Goal: Task Accomplishment & Management: Complete application form

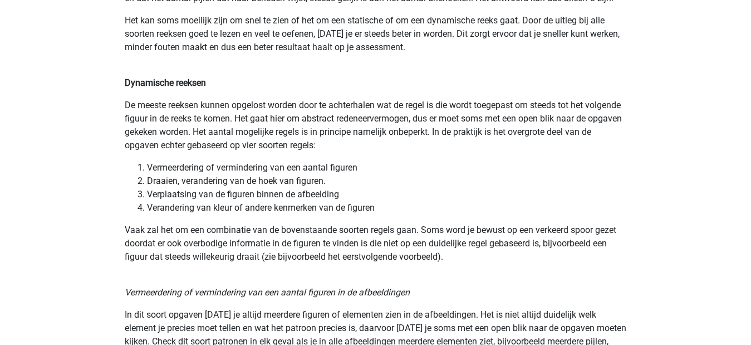
scroll to position [851, 0]
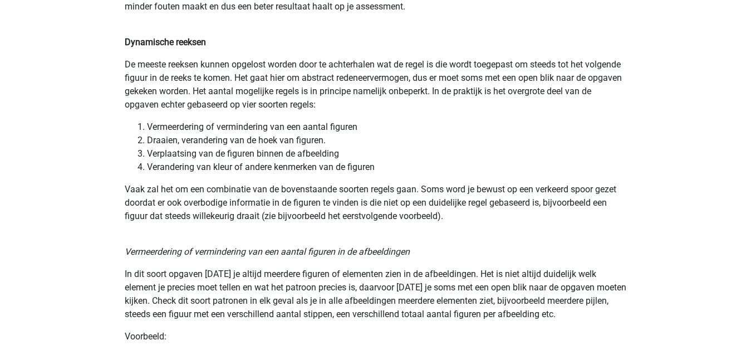
drag, startPoint x: 754, startPoint y: 78, endPoint x: 279, endPoint y: 230, distance: 498.0
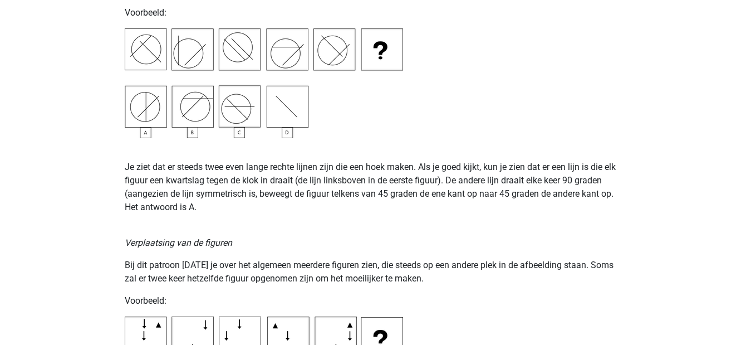
scroll to position [0, 0]
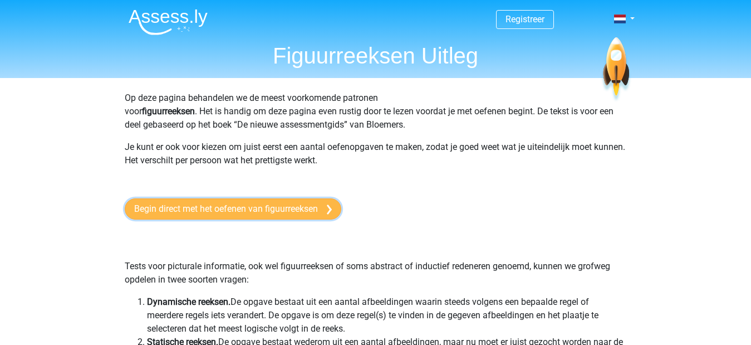
click at [199, 205] on link "Begin direct met het oefenen van figuurreeksen" at bounding box center [233, 208] width 217 height 21
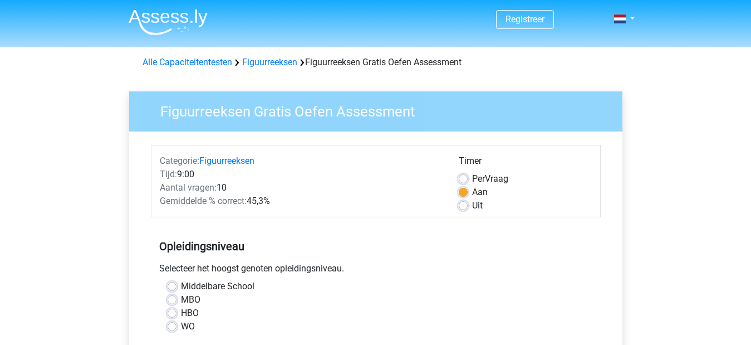
click at [187, 317] on label "HBO" at bounding box center [190, 312] width 18 height 13
click at [176, 317] on input "HBO" at bounding box center [172, 311] width 9 height 11
radio input "true"
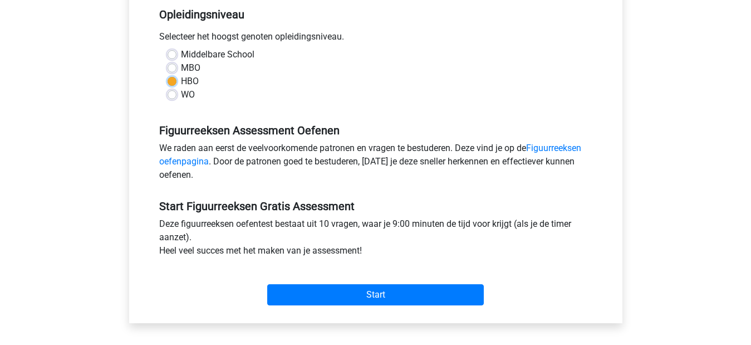
scroll to position [264, 0]
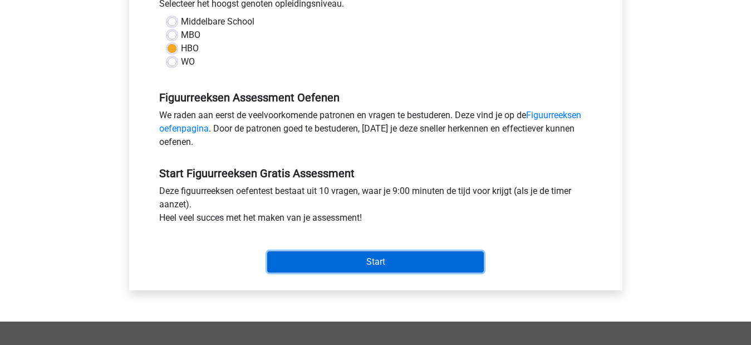
click at [341, 253] on input "Start" at bounding box center [375, 261] width 217 height 21
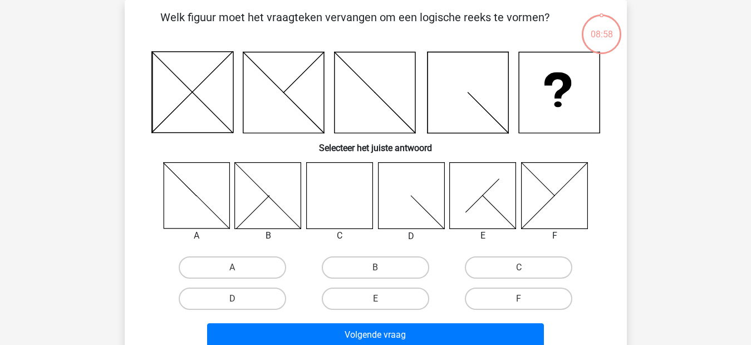
scroll to position [67, 0]
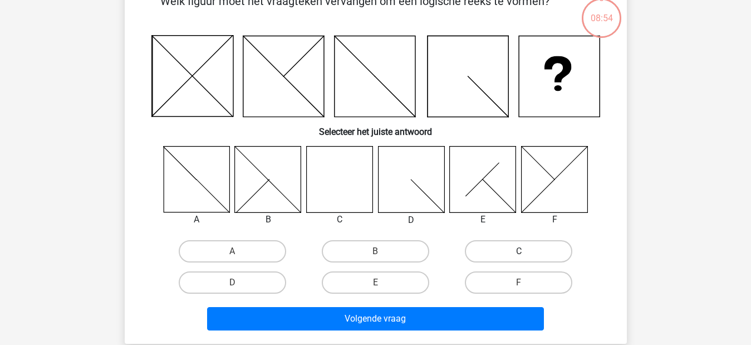
click at [533, 253] on label "C" at bounding box center [518, 251] width 107 height 22
click at [526, 253] on input "C" at bounding box center [522, 254] width 7 height 7
radio input "true"
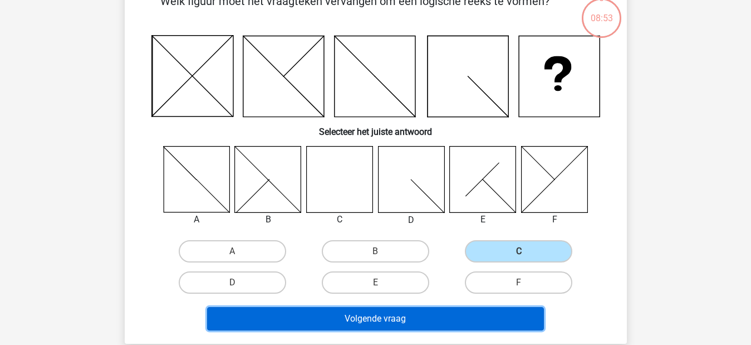
click at [447, 326] on button "Volgende vraag" at bounding box center [375, 318] width 337 height 23
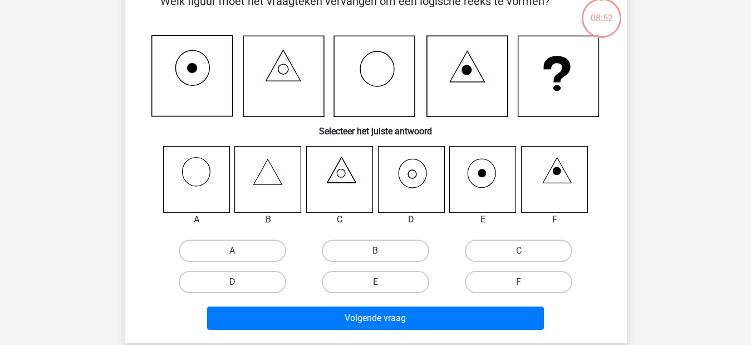
scroll to position [51, 0]
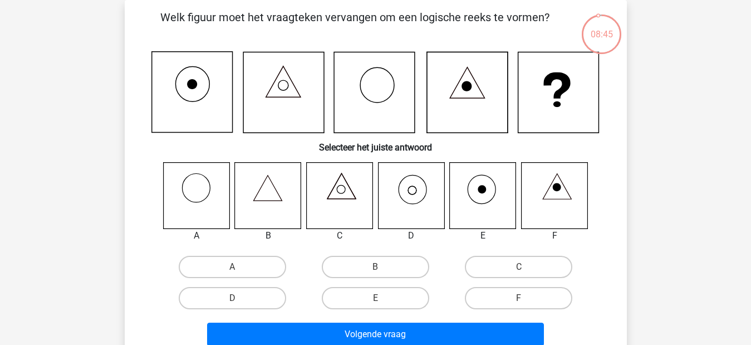
click at [427, 203] on icon at bounding box center [411, 195] width 66 height 66
click at [257, 291] on label "D" at bounding box center [232, 298] width 107 height 22
click at [239, 298] on input "D" at bounding box center [235, 301] width 7 height 7
radio input "true"
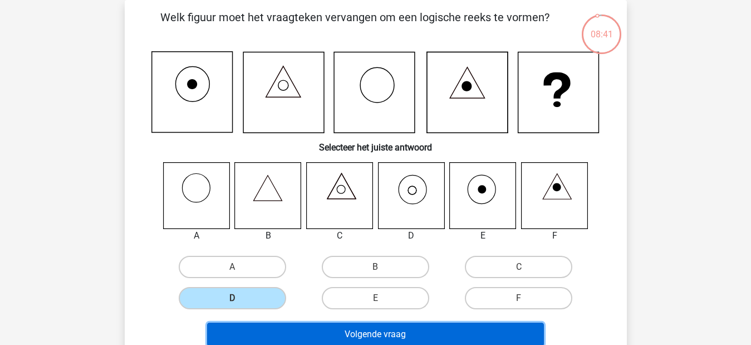
click at [274, 326] on button "Volgende vraag" at bounding box center [375, 333] width 337 height 23
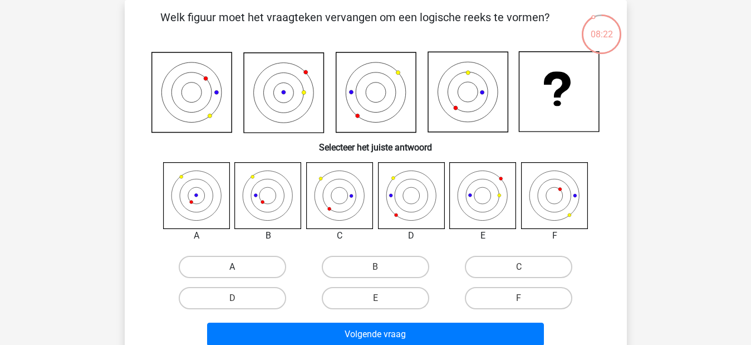
click at [210, 258] on label "A" at bounding box center [232, 266] width 107 height 22
click at [232, 267] on input "A" at bounding box center [235, 270] width 7 height 7
radio input "true"
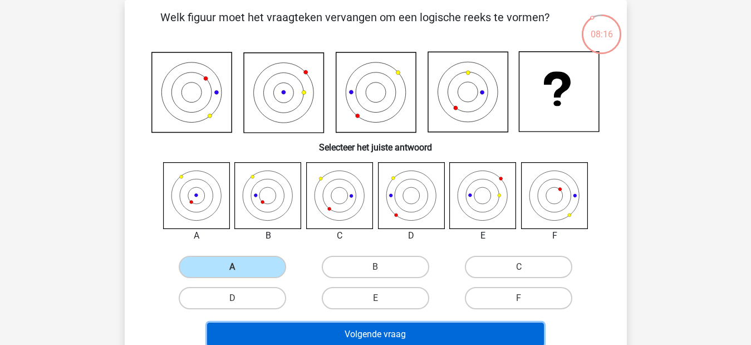
click at [306, 327] on button "Volgende vraag" at bounding box center [375, 333] width 337 height 23
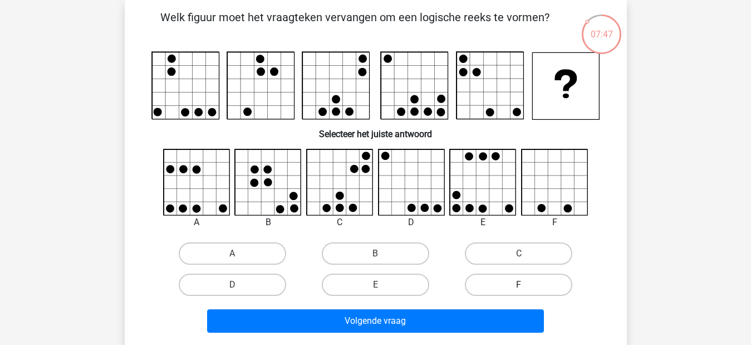
click at [514, 286] on label "F" at bounding box center [518, 284] width 107 height 22
click at [519, 286] on input "F" at bounding box center [522, 287] width 7 height 7
radio input "true"
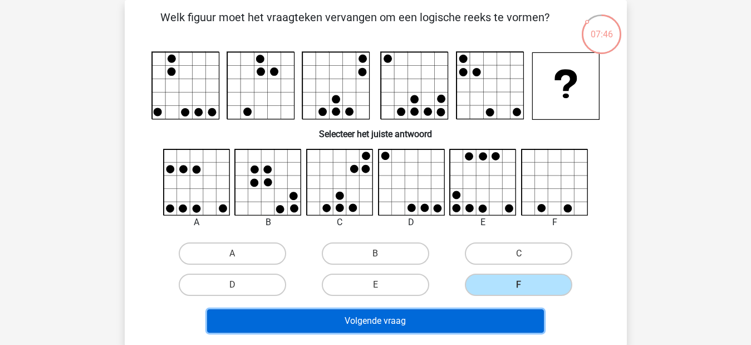
click at [417, 327] on button "Volgende vraag" at bounding box center [375, 320] width 337 height 23
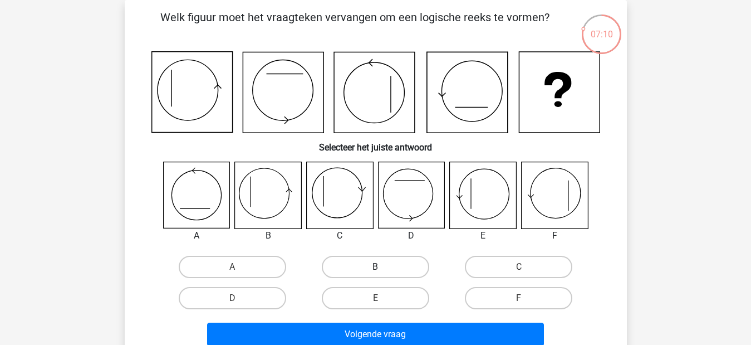
click at [386, 264] on label "B" at bounding box center [375, 266] width 107 height 22
click at [382, 267] on input "B" at bounding box center [378, 270] width 7 height 7
radio input "true"
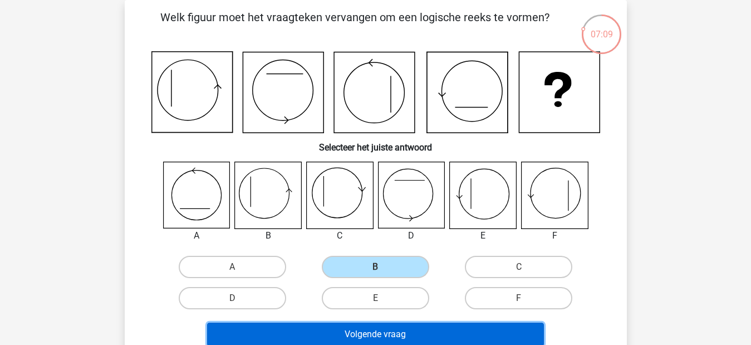
click at [399, 335] on button "Volgende vraag" at bounding box center [375, 333] width 337 height 23
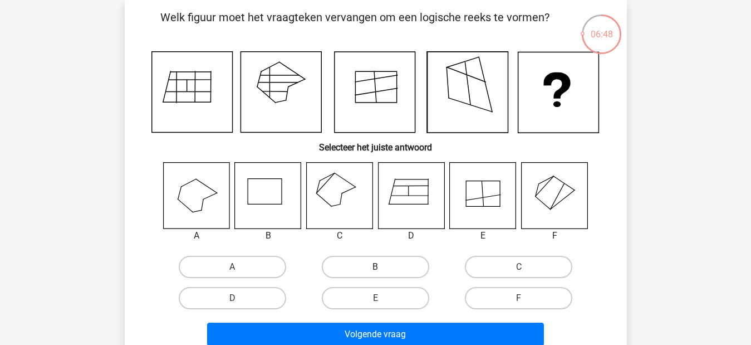
click at [405, 266] on label "B" at bounding box center [375, 266] width 107 height 22
click at [382, 267] on input "B" at bounding box center [378, 270] width 7 height 7
radio input "true"
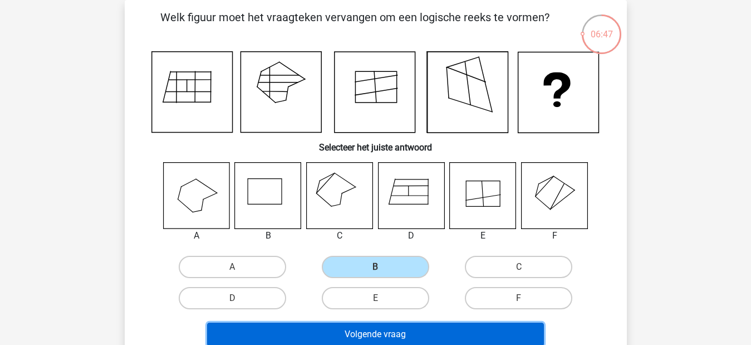
click at [389, 343] on button "Volgende vraag" at bounding box center [375, 333] width 337 height 23
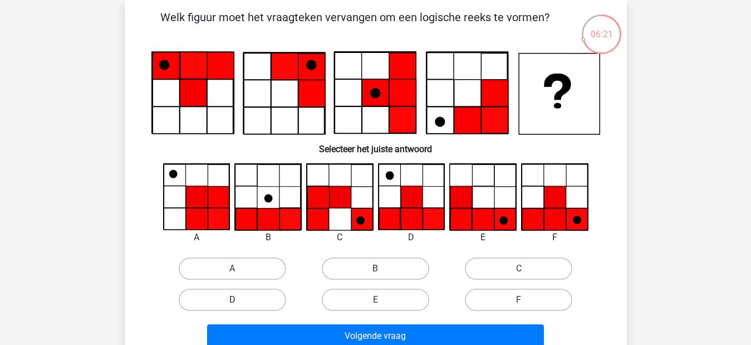
click at [242, 294] on label "D" at bounding box center [232, 299] width 107 height 22
click at [239, 299] on input "D" at bounding box center [235, 302] width 7 height 7
radio input "true"
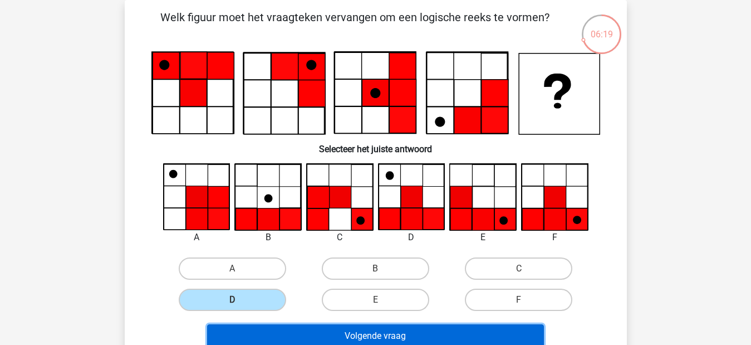
click at [301, 330] on button "Volgende vraag" at bounding box center [375, 335] width 337 height 23
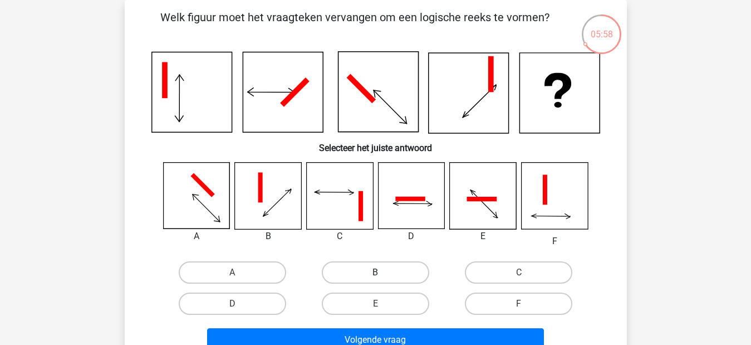
click at [360, 275] on label "B" at bounding box center [375, 272] width 107 height 22
click at [375, 275] on input "B" at bounding box center [378, 275] width 7 height 7
radio input "true"
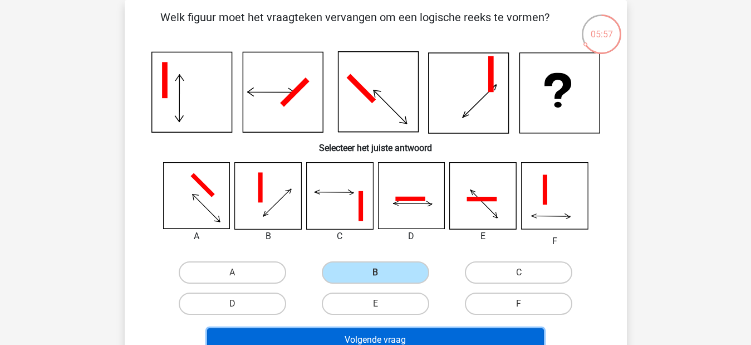
click at [385, 333] on button "Volgende vraag" at bounding box center [375, 339] width 337 height 23
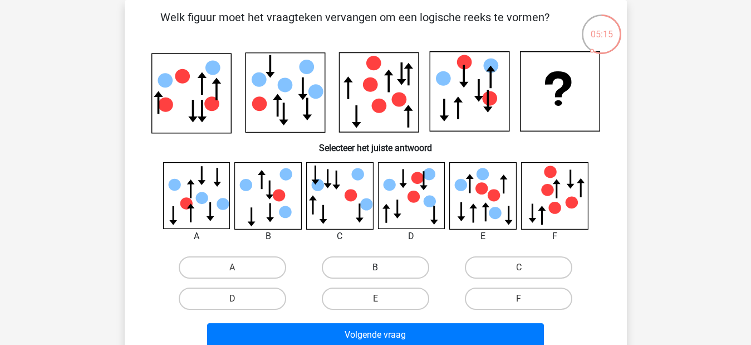
click at [384, 271] on label "B" at bounding box center [375, 267] width 107 height 22
click at [382, 271] on input "B" at bounding box center [378, 270] width 7 height 7
radio input "true"
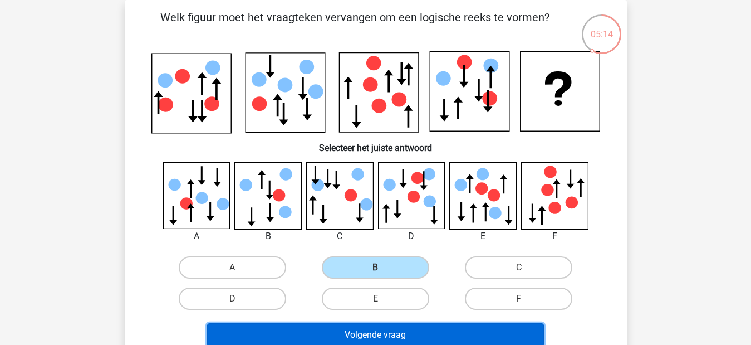
click at [401, 331] on button "Volgende vraag" at bounding box center [375, 334] width 337 height 23
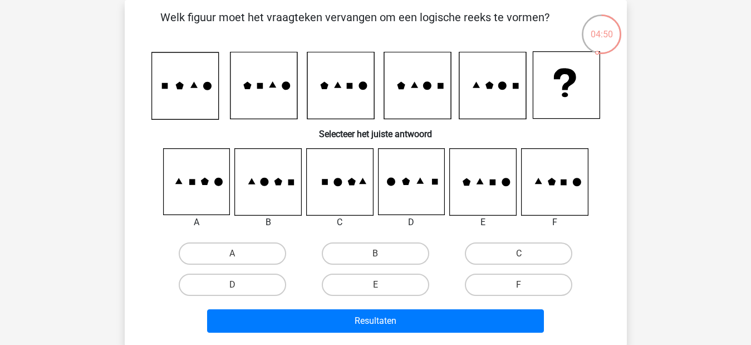
click at [341, 193] on icon at bounding box center [339, 182] width 66 height 66
click at [534, 243] on label "C" at bounding box center [518, 253] width 107 height 22
click at [526, 253] on input "C" at bounding box center [522, 256] width 7 height 7
radio input "true"
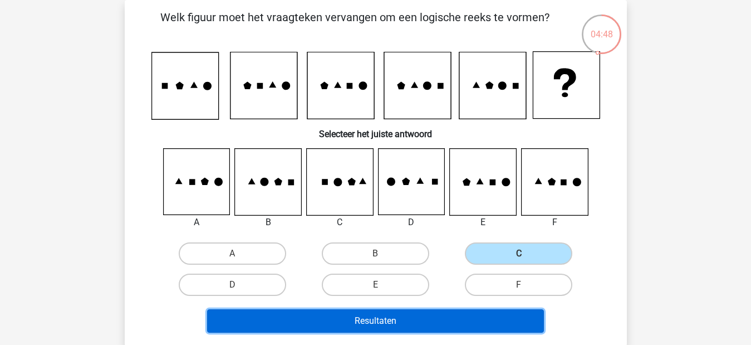
click at [401, 321] on button "Resultaten" at bounding box center [375, 320] width 337 height 23
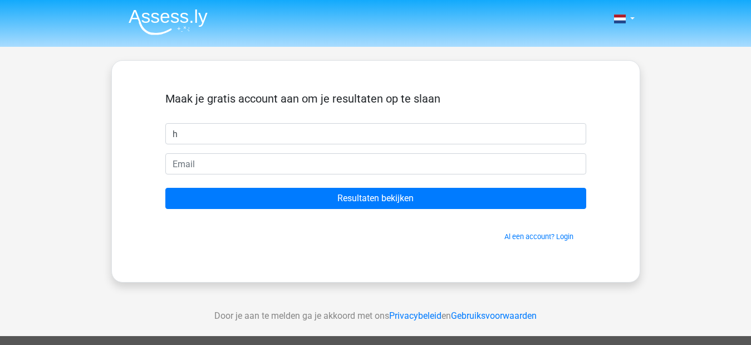
type input "h"
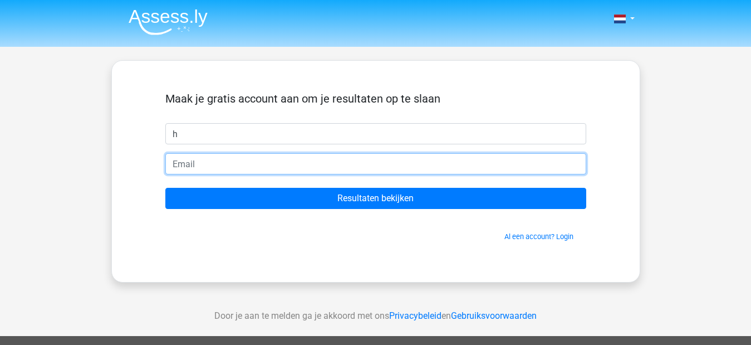
click at [209, 165] on input "email" at bounding box center [375, 163] width 421 height 21
type input "h.papillon.etoile.ballet@gmail.com"
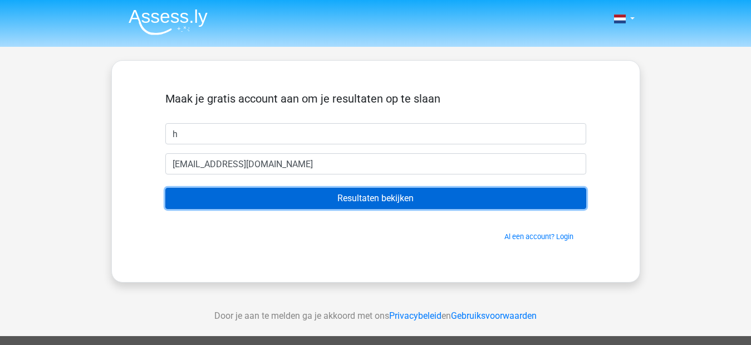
click at [296, 204] on input "Resultaten bekijken" at bounding box center [375, 198] width 421 height 21
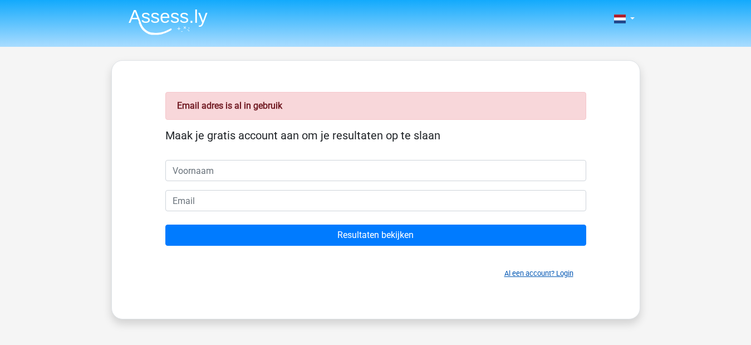
click at [560, 271] on link "Al een account? Login" at bounding box center [538, 273] width 69 height 8
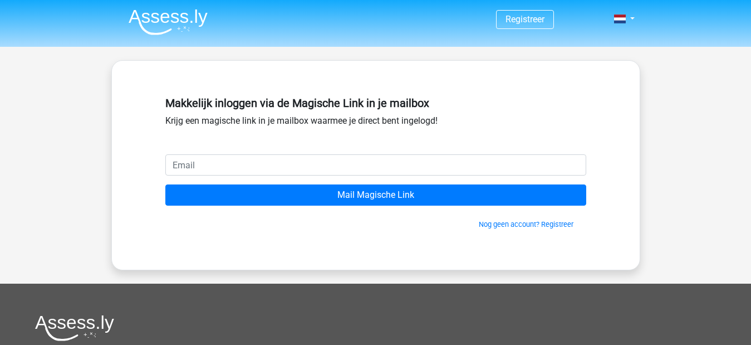
click at [306, 168] on input "email" at bounding box center [375, 164] width 421 height 21
type input "[EMAIL_ADDRESS][DOMAIN_NAME]"
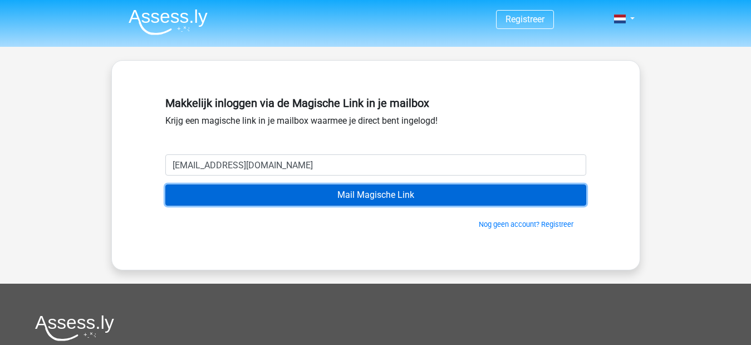
click at [386, 193] on input "Mail Magische Link" at bounding box center [375, 194] width 421 height 21
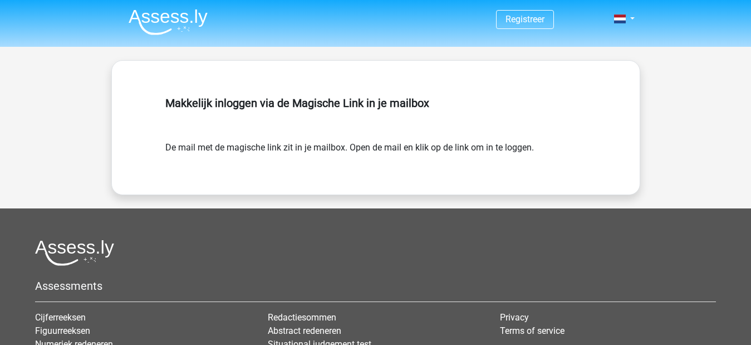
click at [188, 81] on div "Makkelijk inloggen via de Magische Link in je mailbox De mail met de magische l…" at bounding box center [375, 127] width 529 height 135
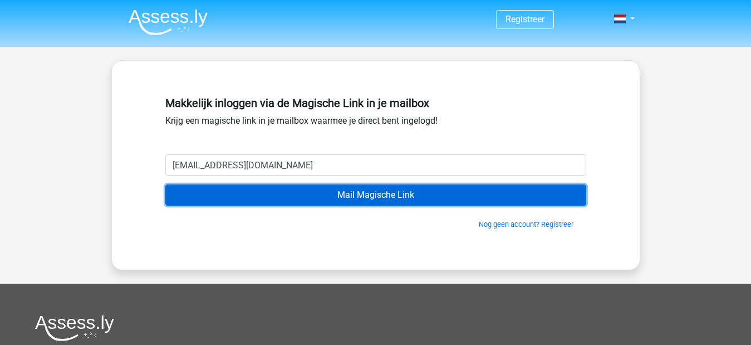
click at [333, 196] on input "Mail Magische Link" at bounding box center [375, 194] width 421 height 21
